Goal: Communication & Community: Answer question/provide support

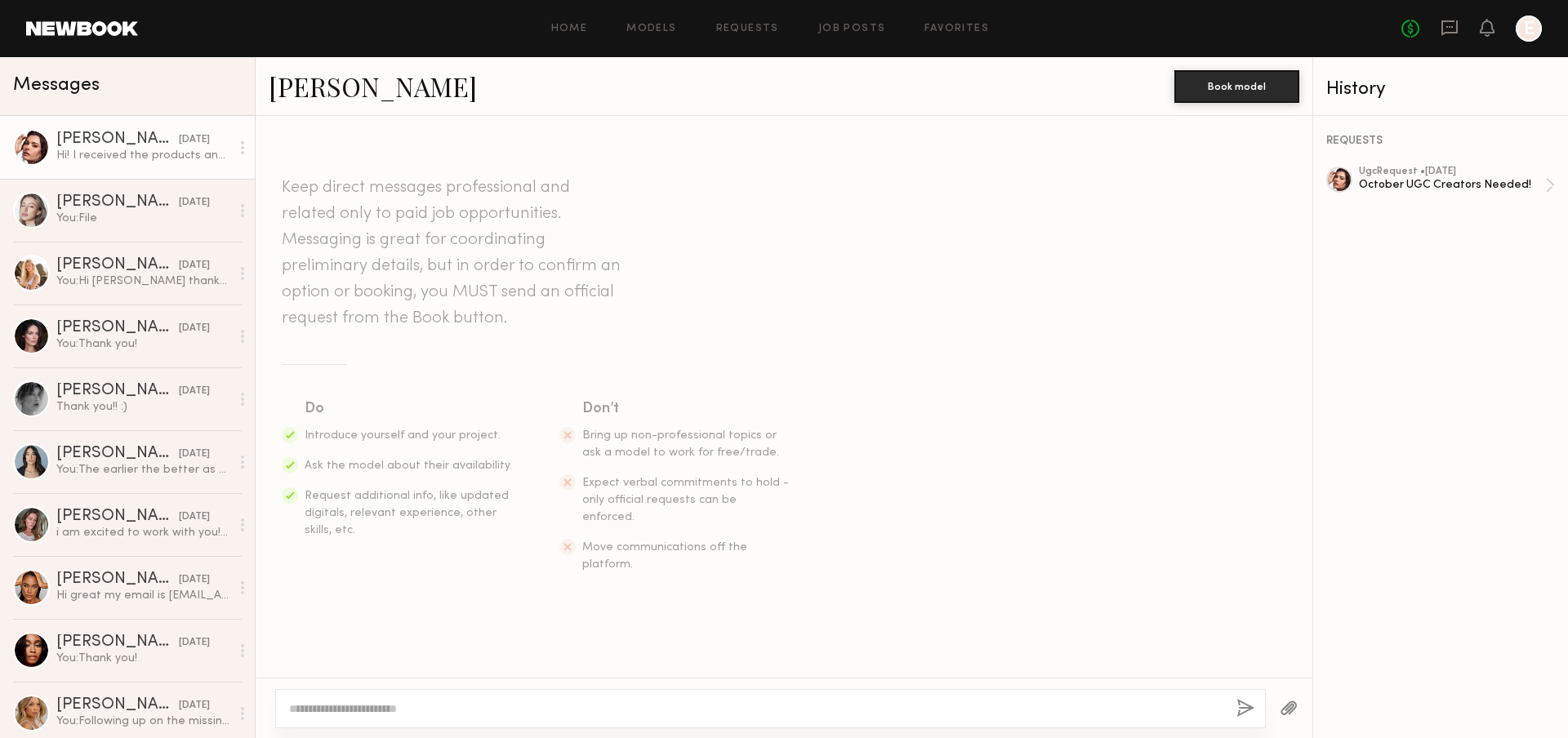
scroll to position [732, 0]
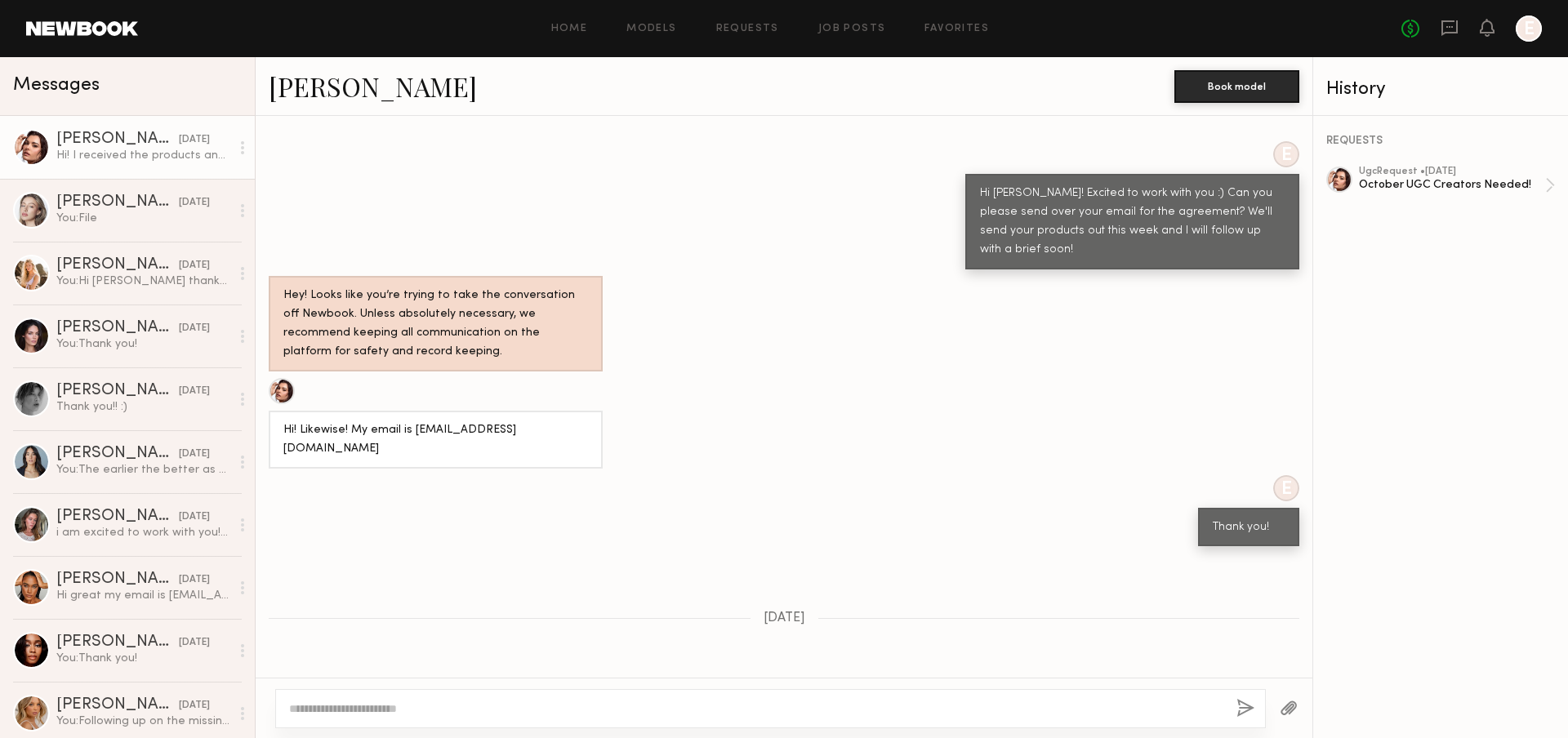
click at [235, 152] on div at bounding box center [242, 147] width 24 height 33
click at [217, 169] on div "Mark unread" at bounding box center [195, 180] width 118 height 37
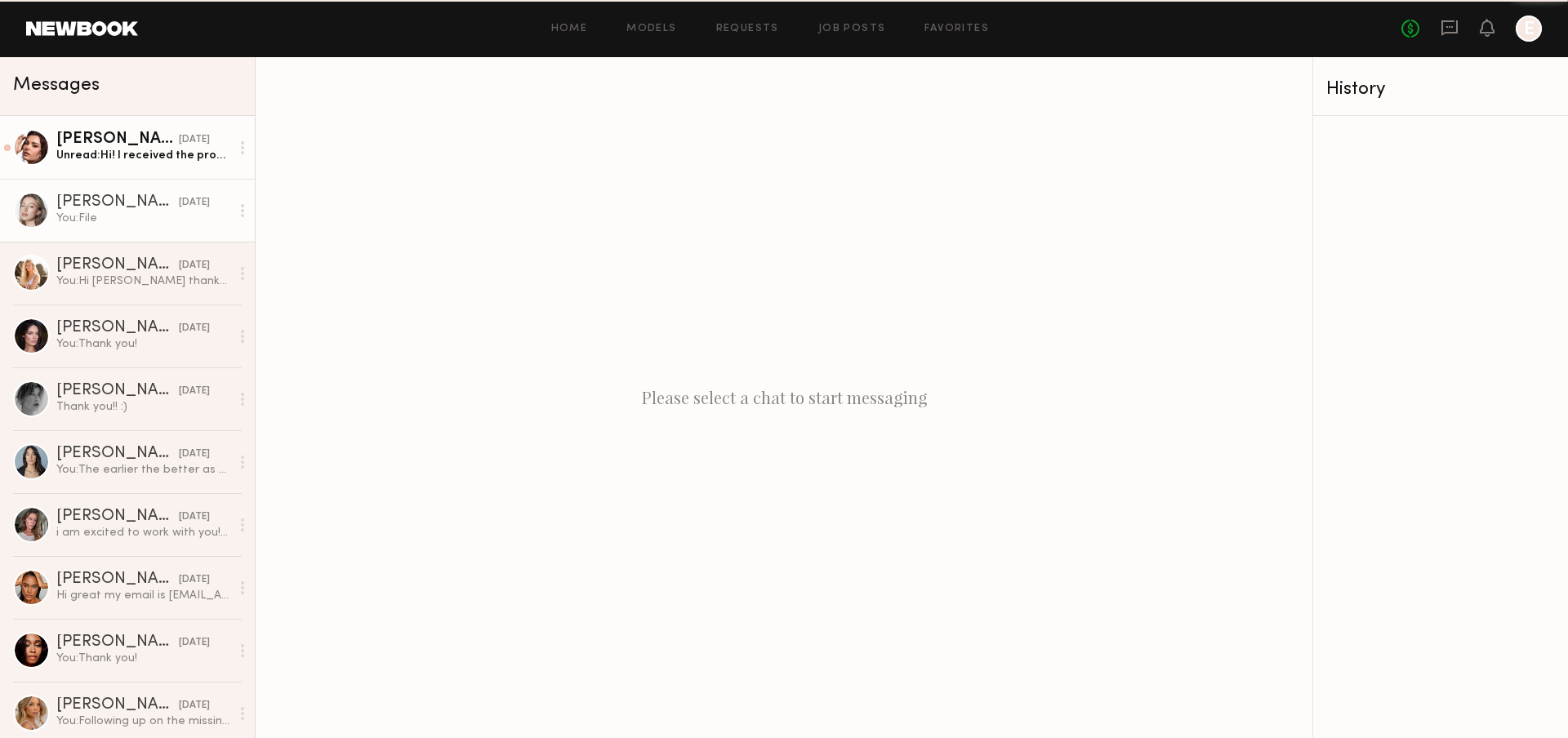
click at [173, 212] on div "You: File" at bounding box center [143, 218] width 174 height 15
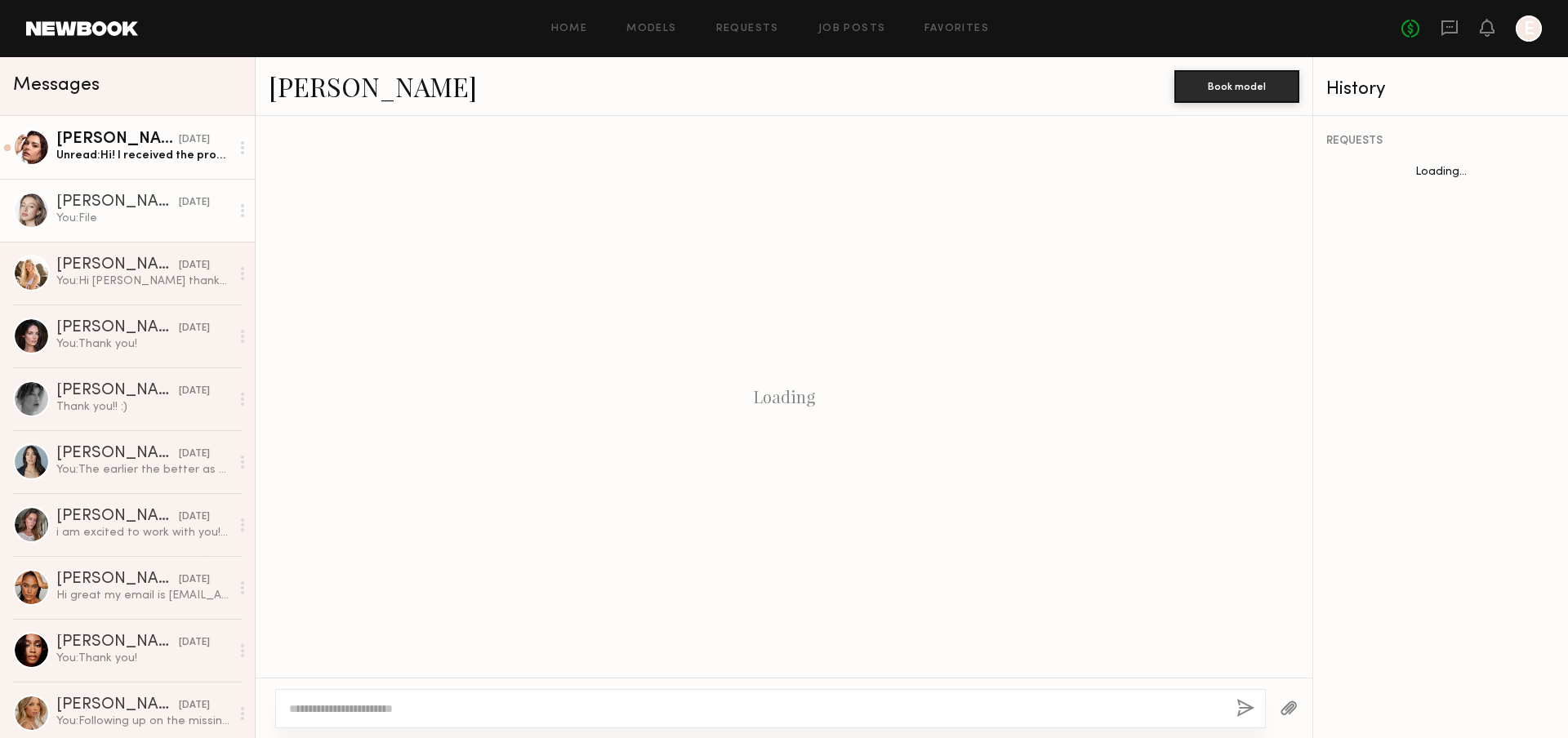
scroll to position [744, 0]
